Goal: Check status: Check status

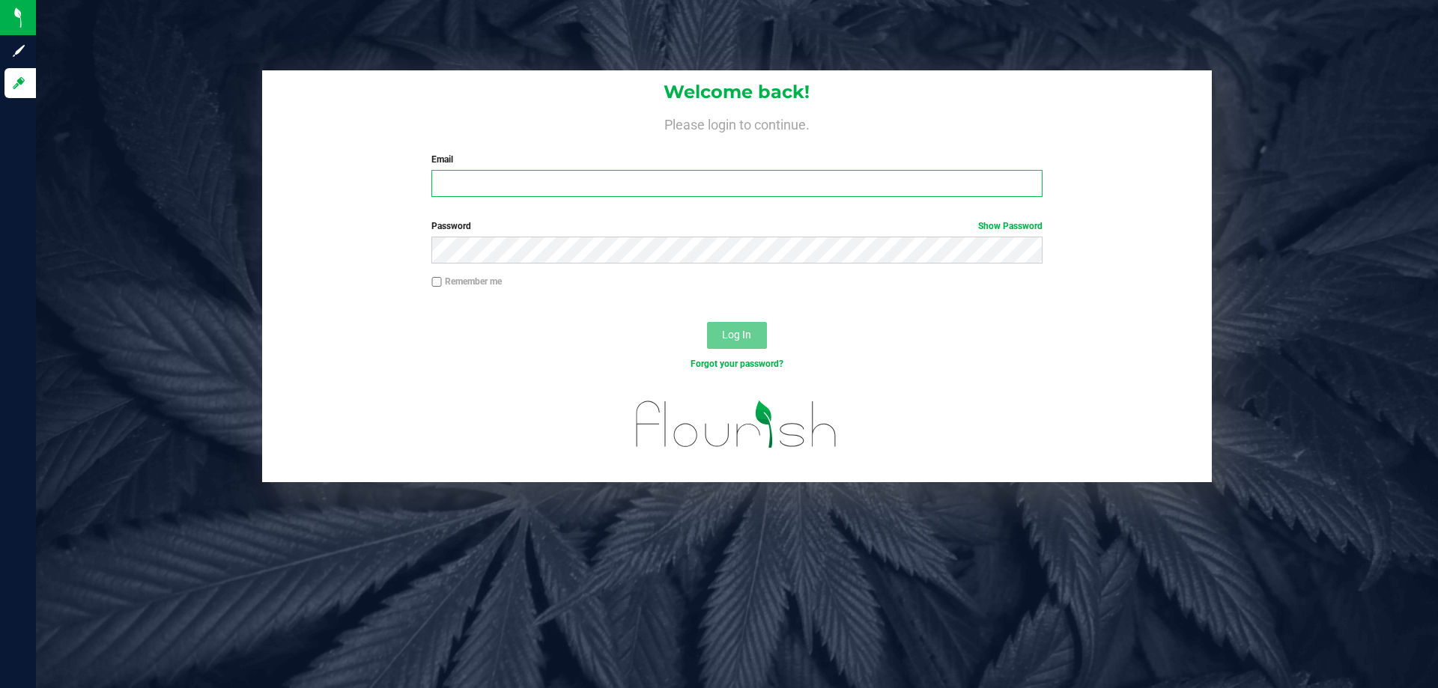
click at [460, 182] on input "Email" at bounding box center [736, 183] width 610 height 27
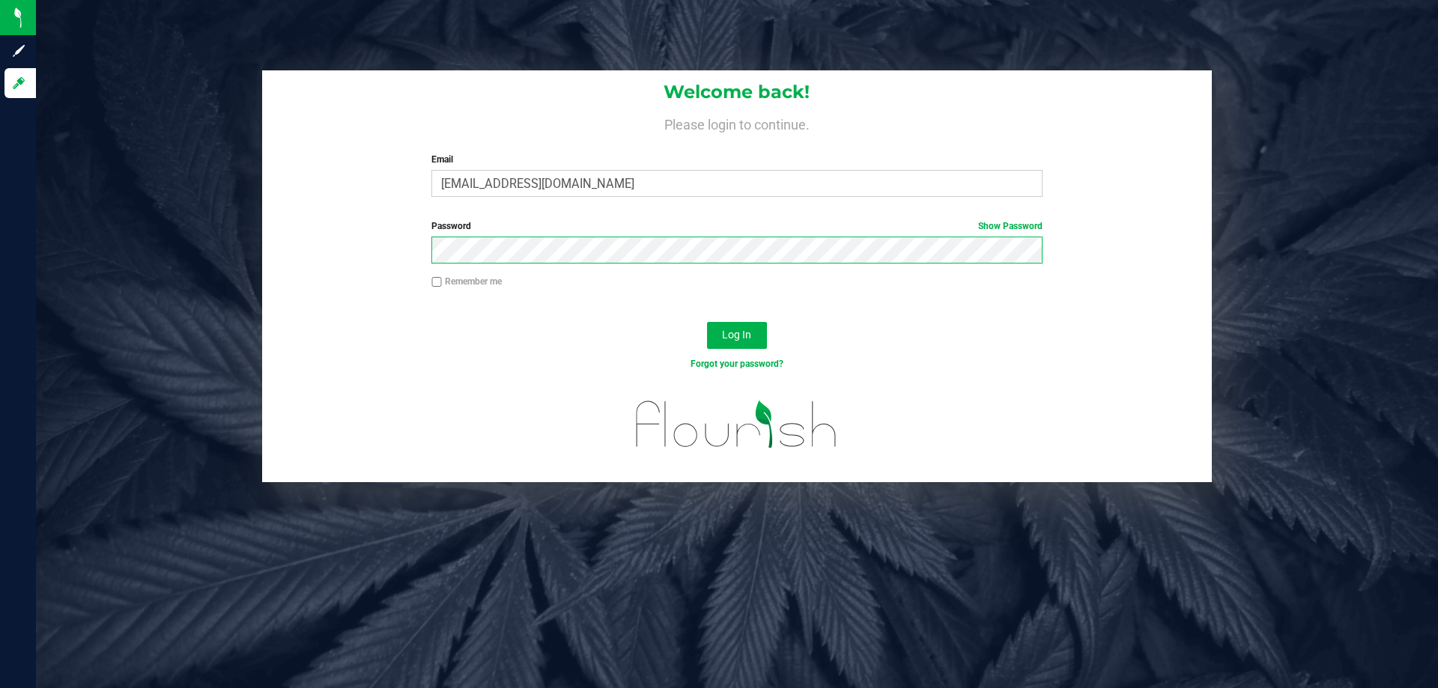
click at [707, 322] on button "Log In" at bounding box center [737, 335] width 60 height 27
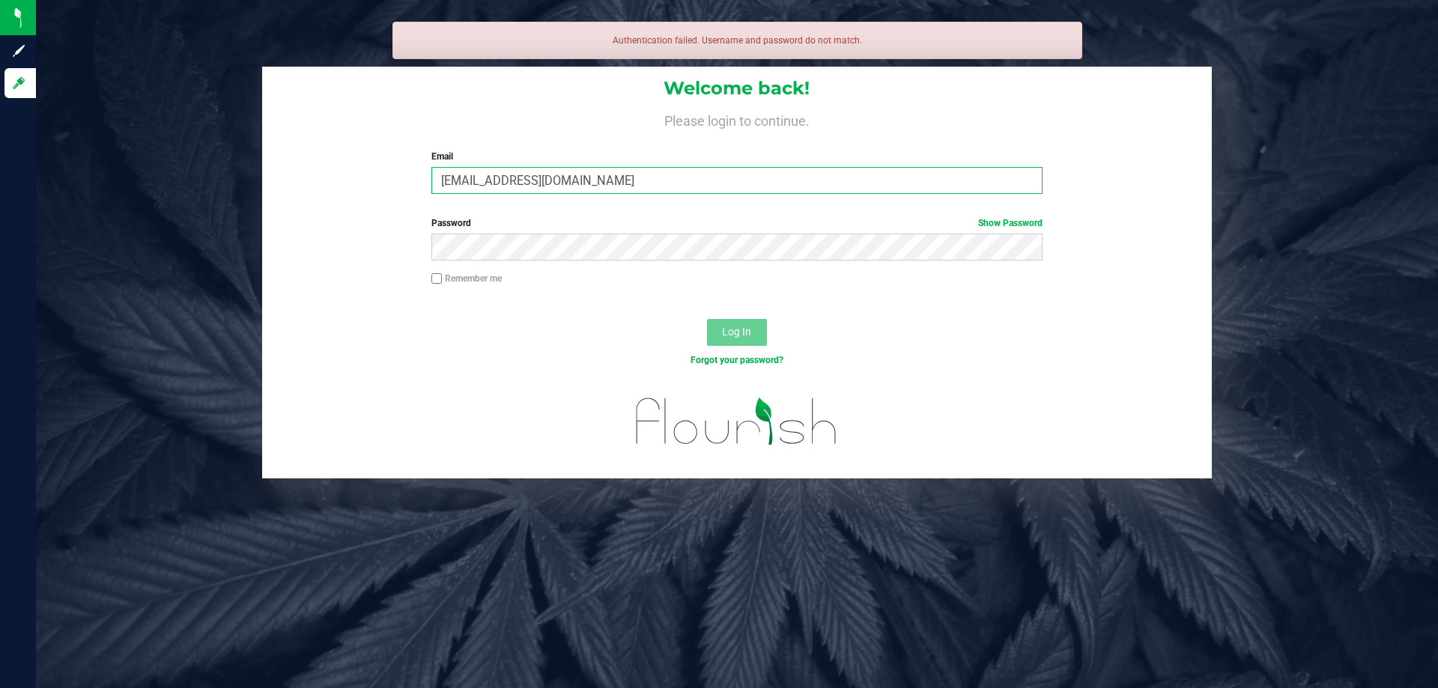
click at [544, 178] on input "[EMAIL_ADDRESS][DOMAIN_NAME]" at bounding box center [736, 180] width 610 height 27
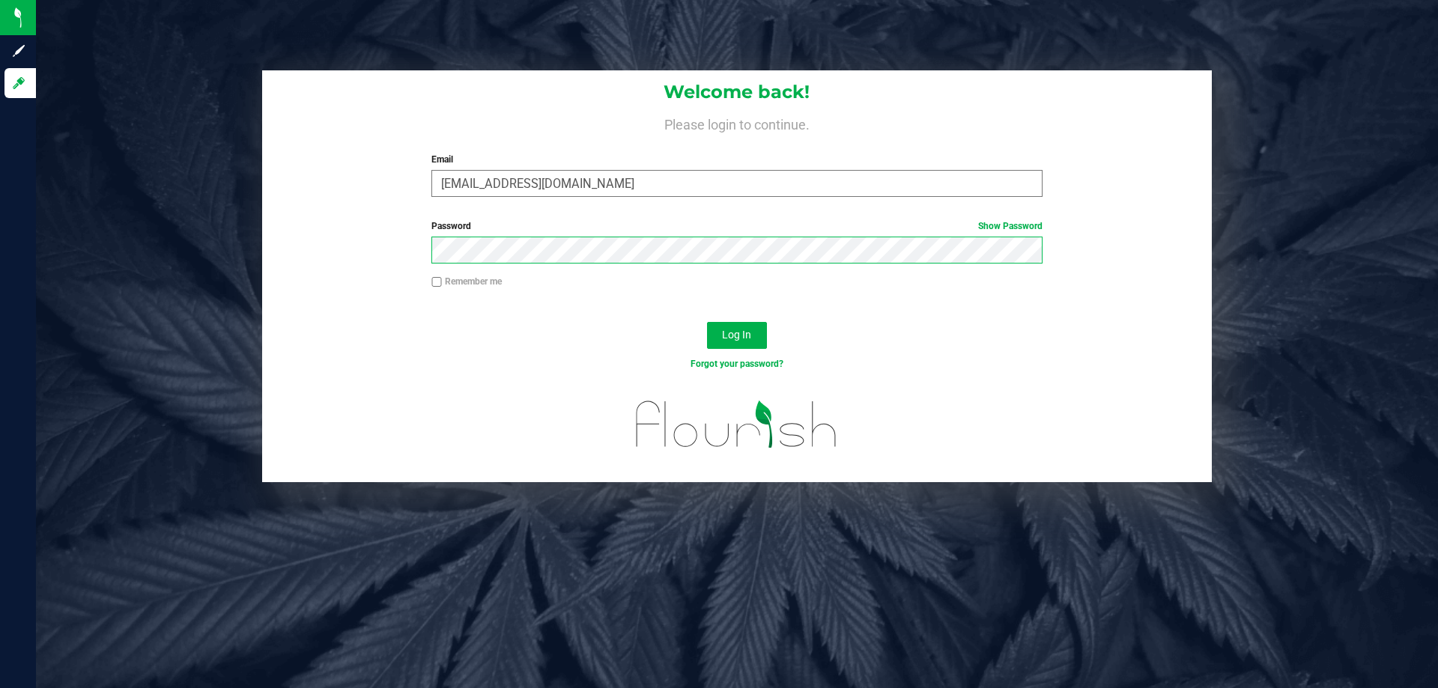
click at [707, 322] on button "Log In" at bounding box center [737, 335] width 60 height 27
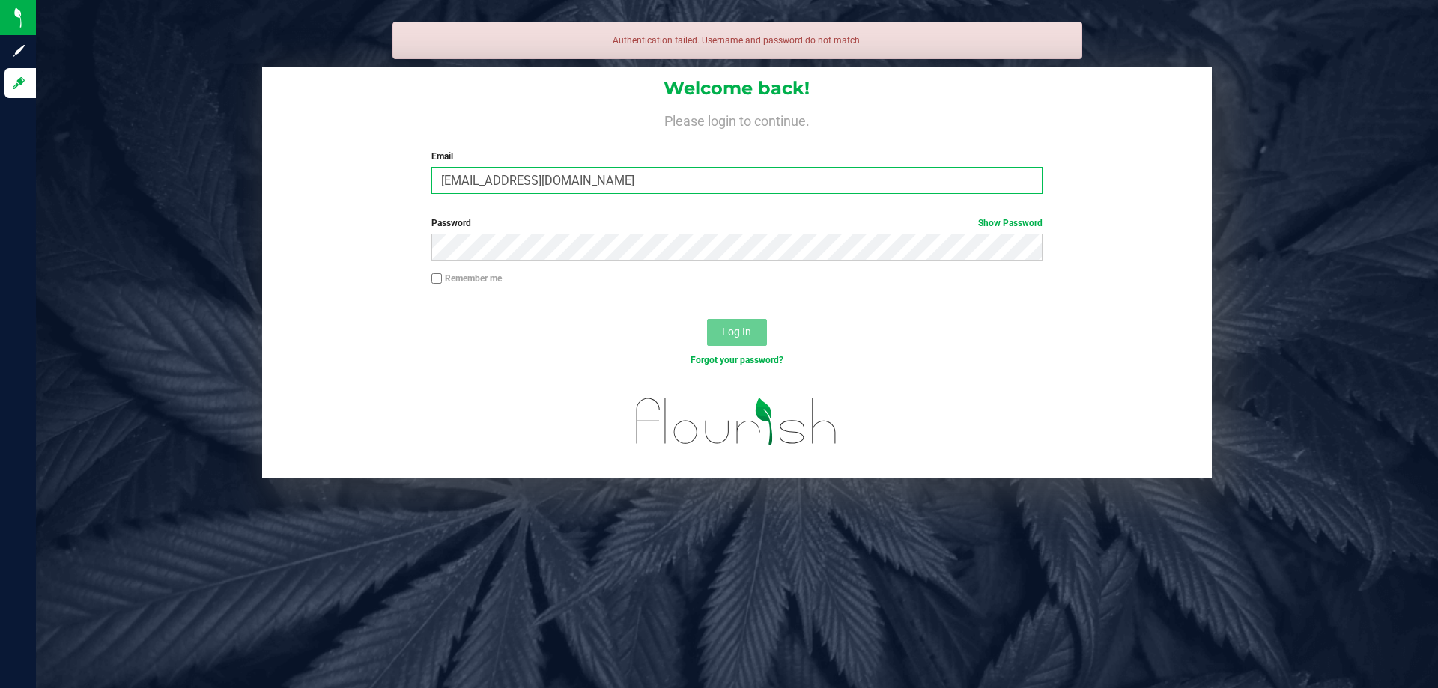
click at [495, 179] on input "[EMAIL_ADDRESS][DOMAIN_NAME]" at bounding box center [736, 180] width 610 height 27
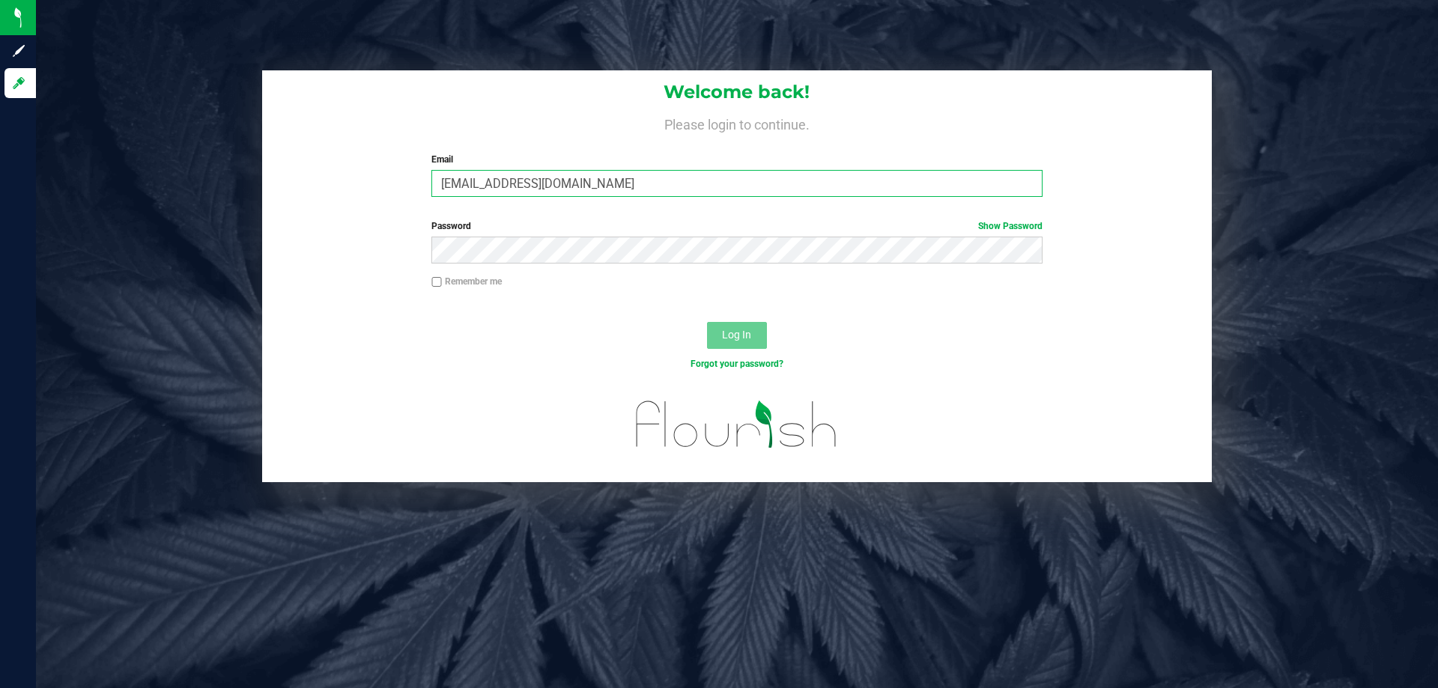
type input "[EMAIL_ADDRESS][DOMAIN_NAME]"
click at [707, 322] on button "Log In" at bounding box center [737, 335] width 60 height 27
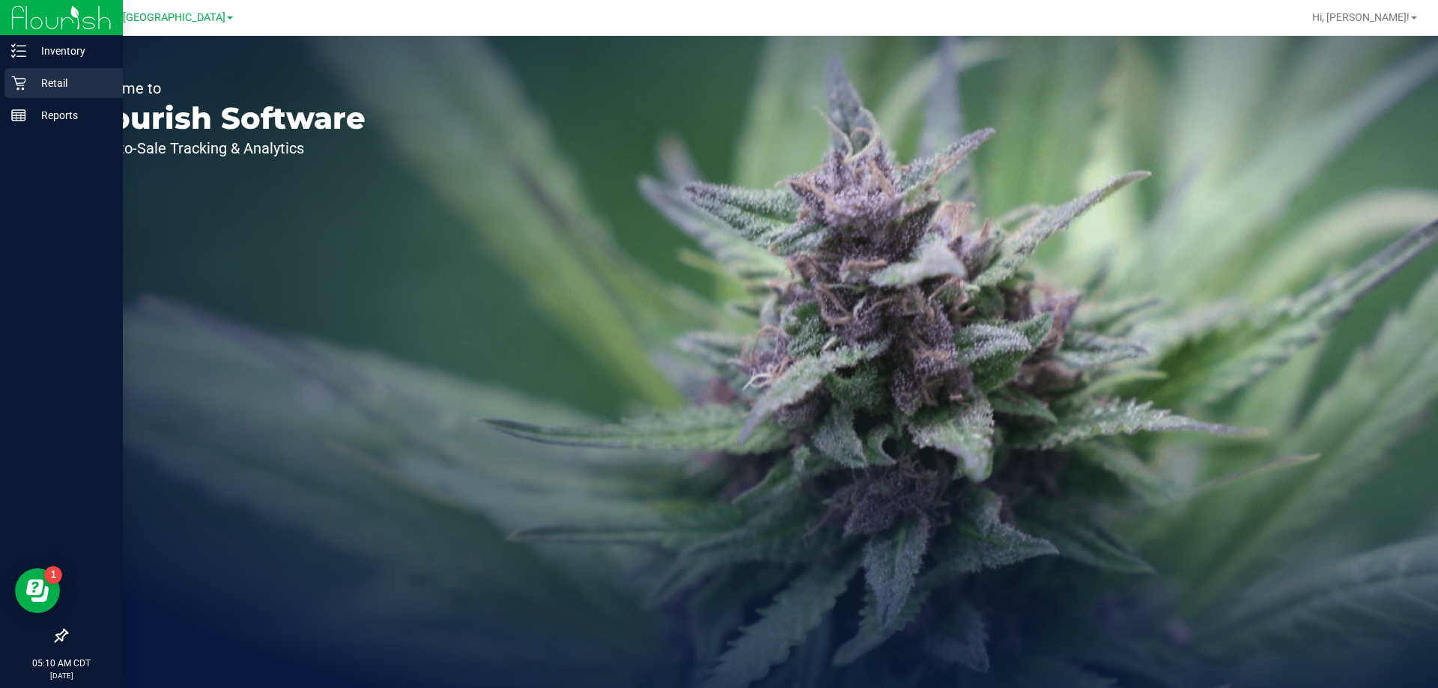
click at [32, 88] on p "Retail" at bounding box center [71, 83] width 90 height 18
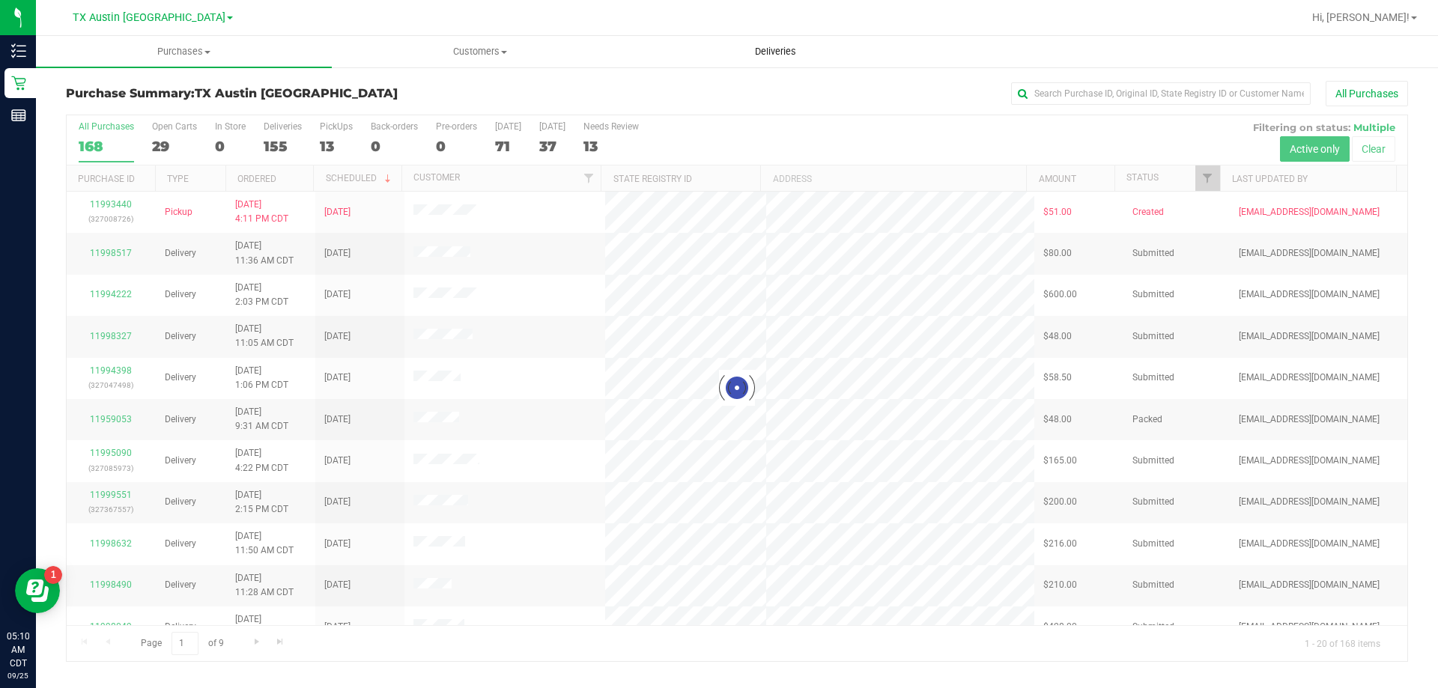
click at [771, 54] on span "Deliveries" at bounding box center [776, 51] width 82 height 13
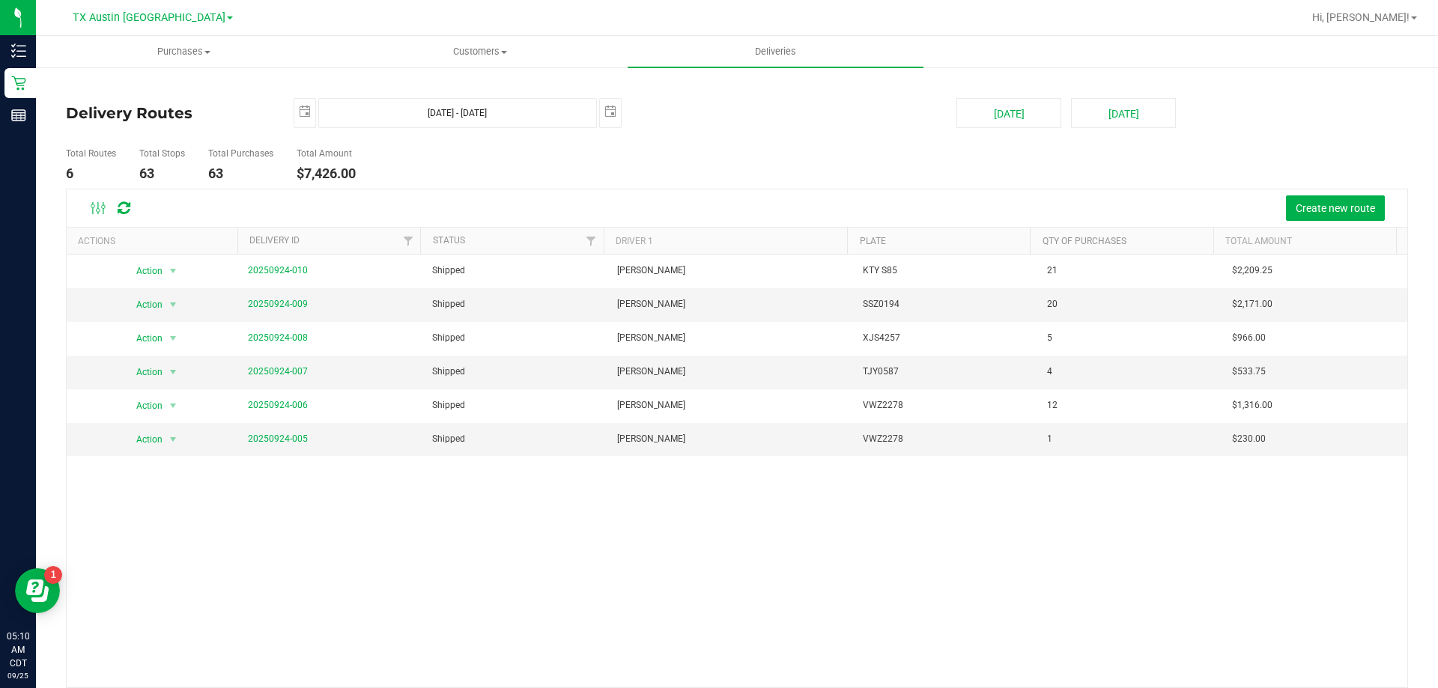
click at [227, 17] on span at bounding box center [230, 17] width 6 height 3
click at [137, 67] on link "TX Plano Retail" at bounding box center [152, 73] width 219 height 20
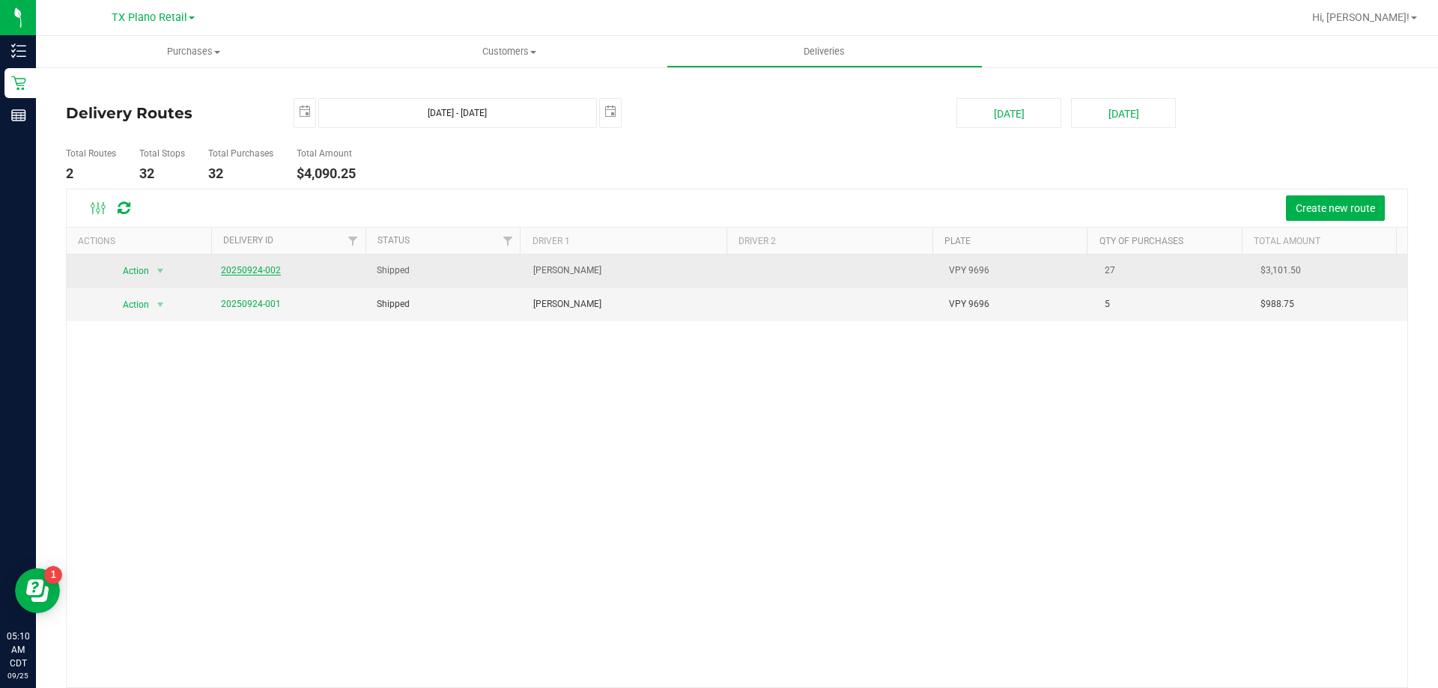
click at [249, 272] on link "20250924-002" at bounding box center [251, 270] width 60 height 10
